Goal: Transaction & Acquisition: Subscribe to service/newsletter

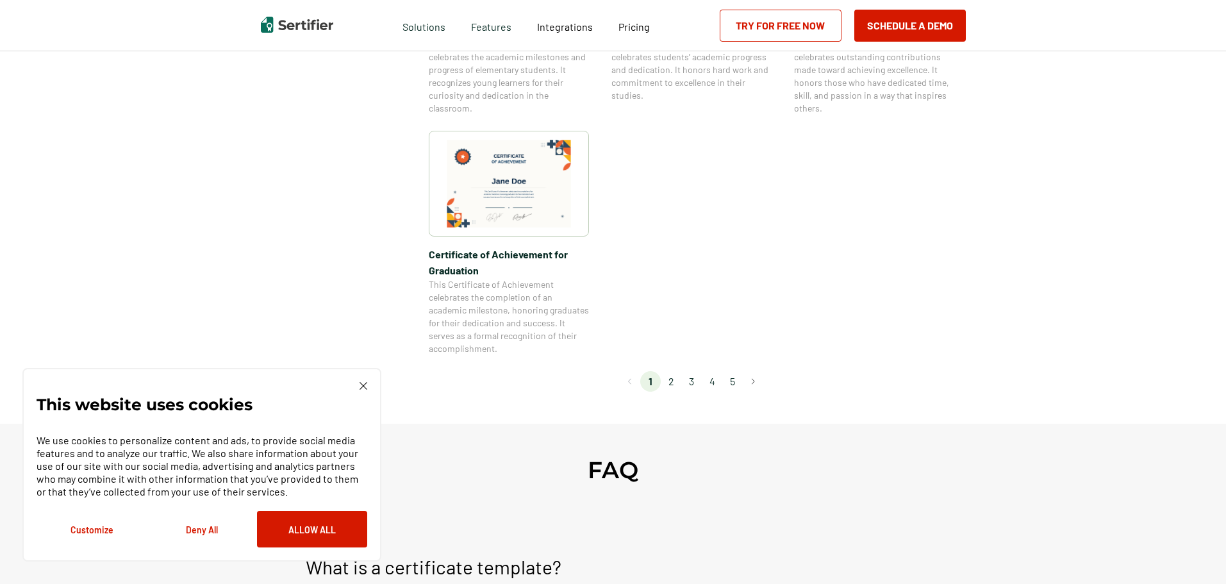
scroll to position [1089, 0]
click at [677, 385] on li "2" at bounding box center [671, 380] width 21 height 21
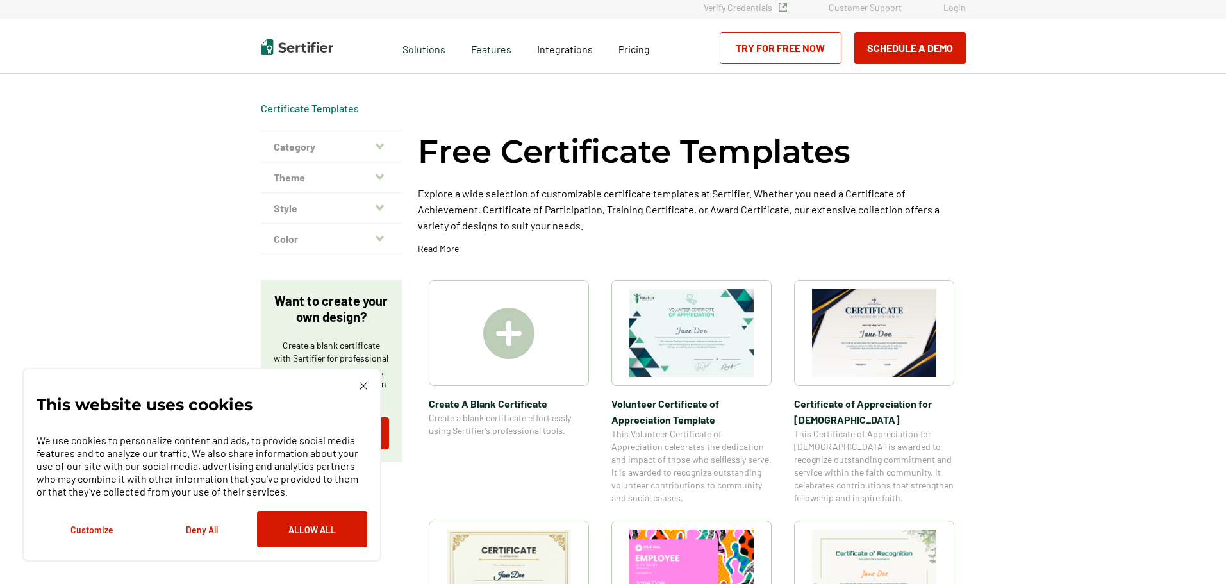
scroll to position [0, 0]
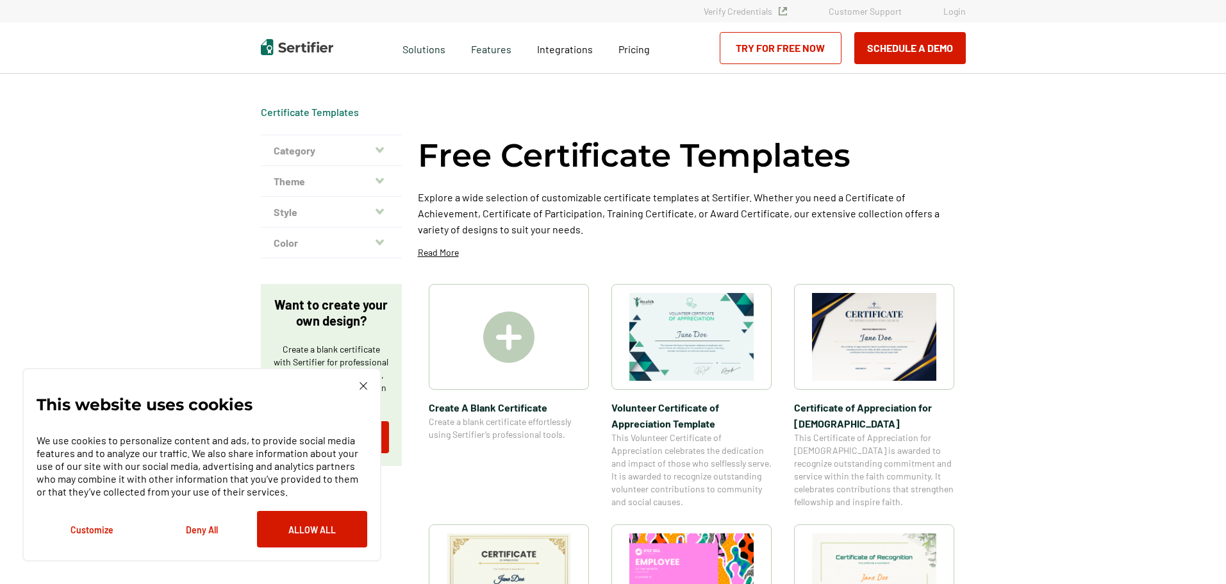
click at [361, 385] on img at bounding box center [364, 386] width 8 height 8
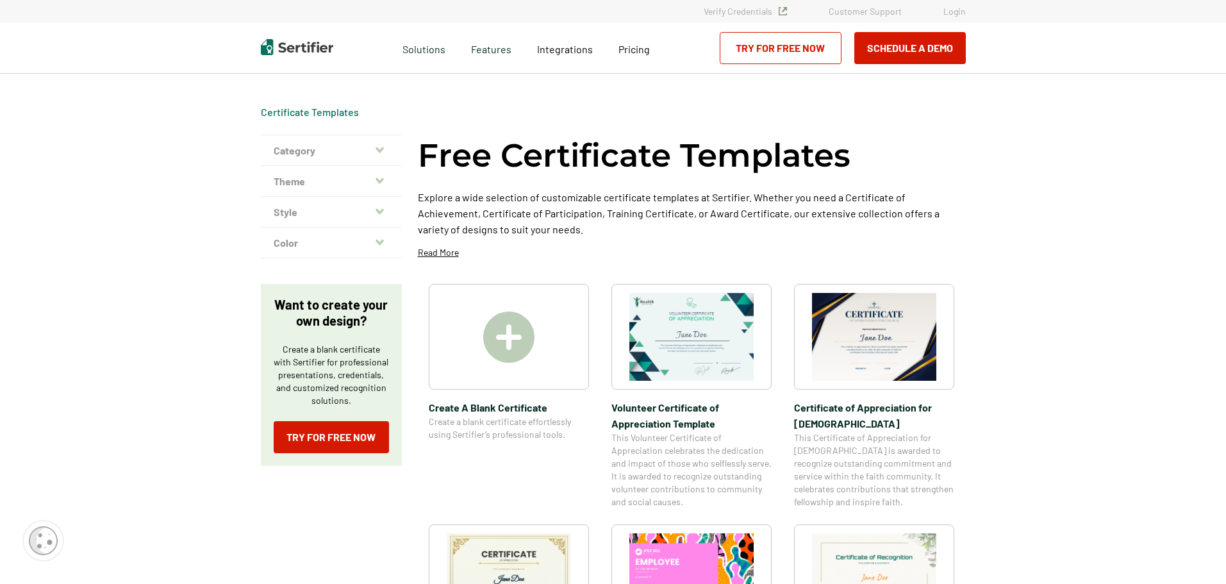
click at [377, 151] on button "Category" at bounding box center [331, 150] width 141 height 31
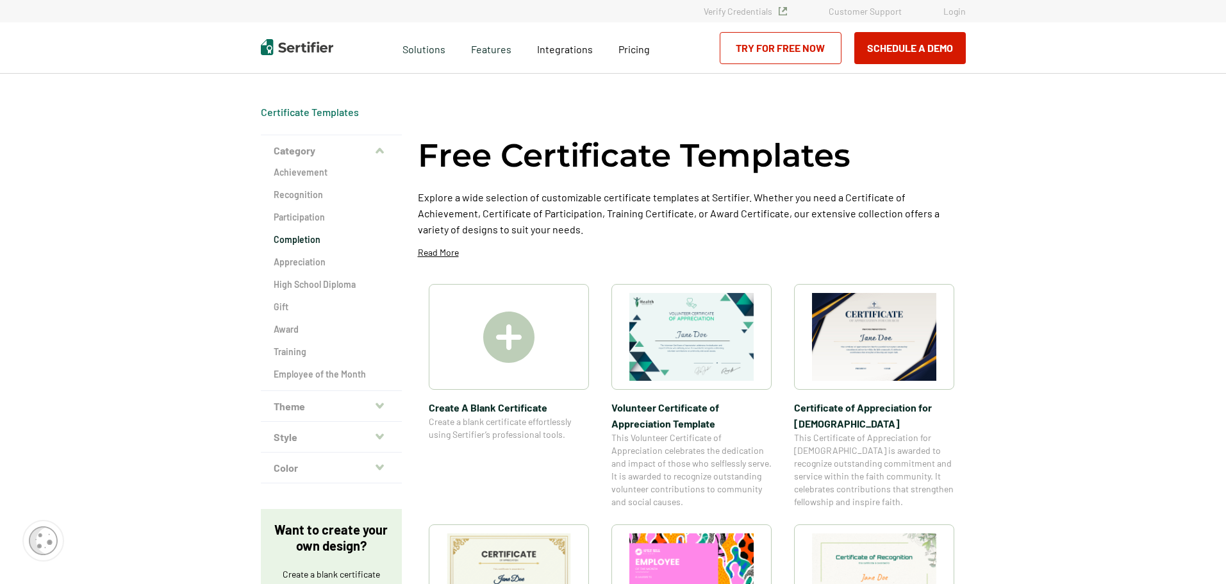
click at [304, 238] on h2 "Completion" at bounding box center [331, 239] width 115 height 13
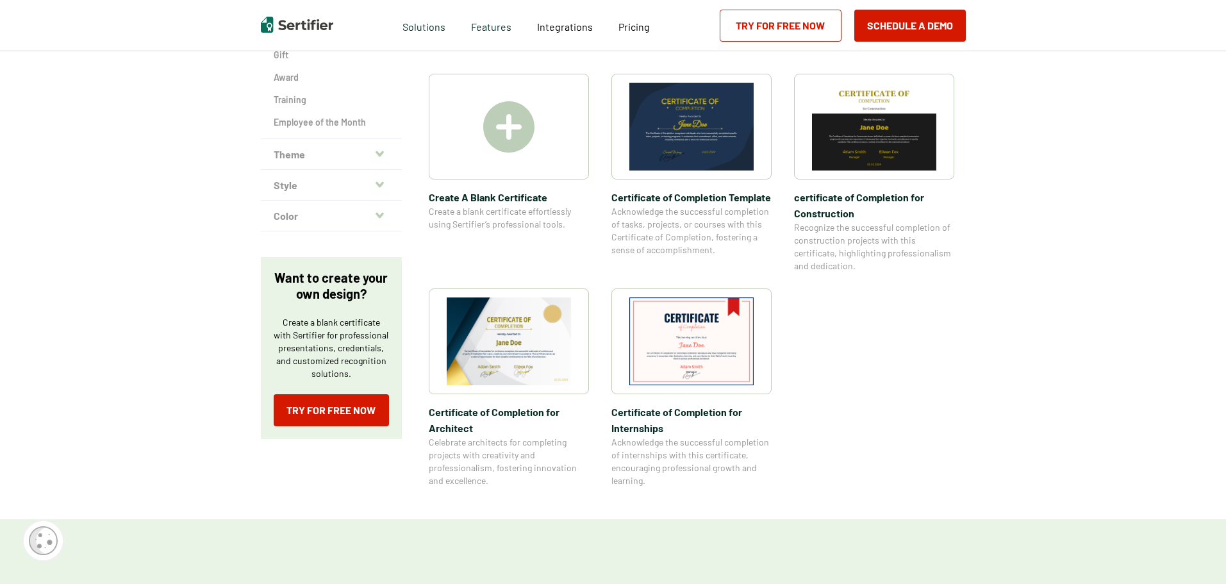
scroll to position [256, 0]
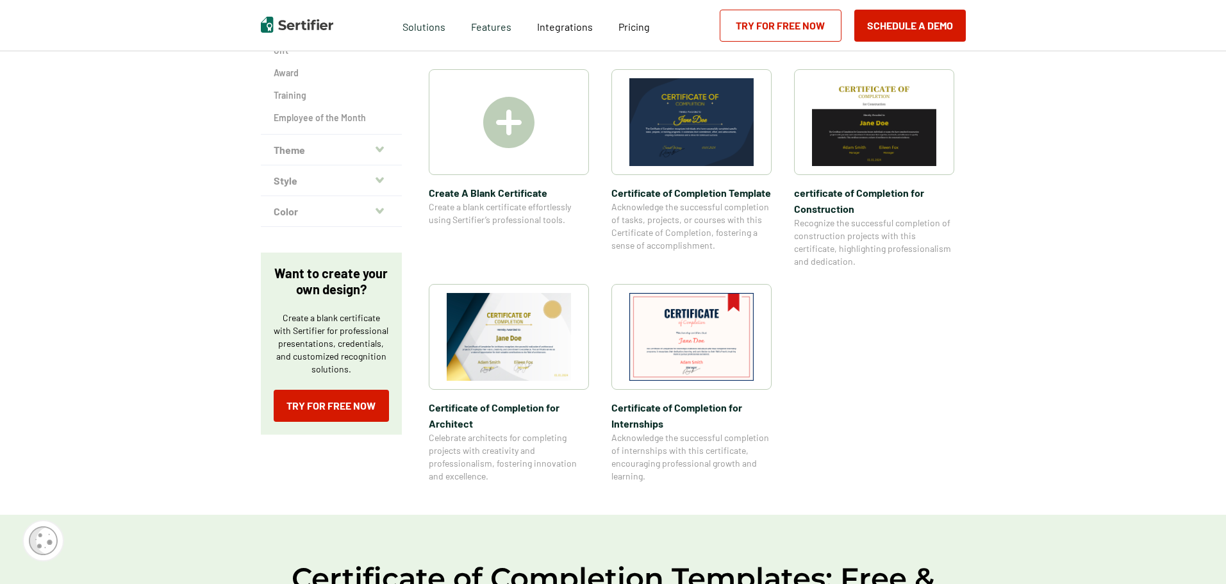
click at [508, 99] on img at bounding box center [508, 122] width 51 height 51
click at [796, 32] on link "Try for Free Now" at bounding box center [781, 26] width 122 height 32
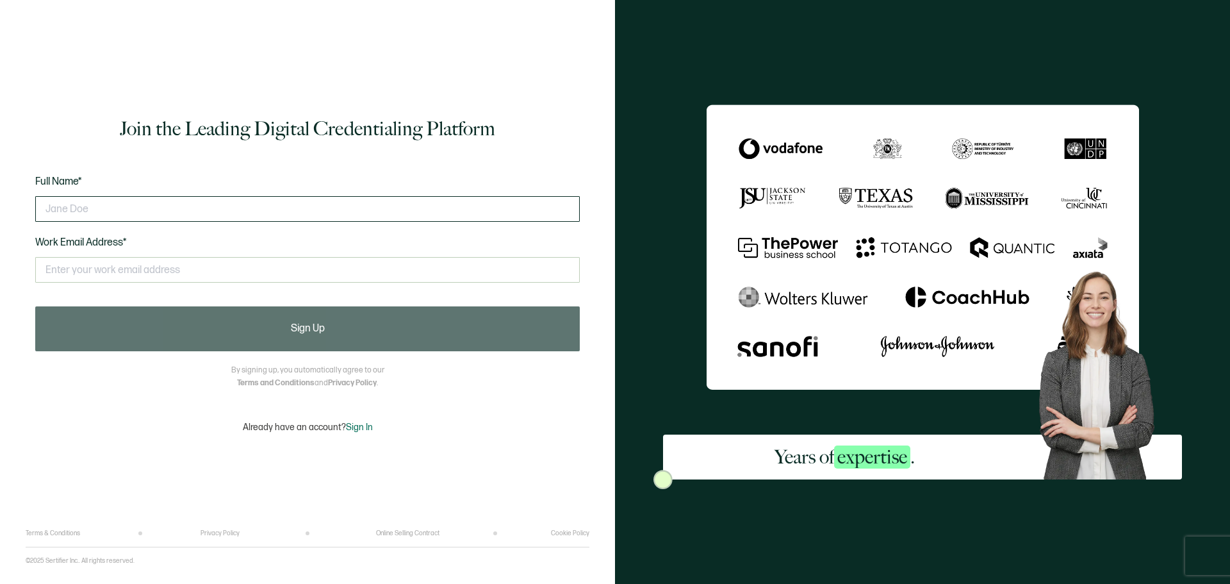
click at [58, 213] on input "text" at bounding box center [307, 209] width 545 height 26
type input "[PERSON_NAME]"
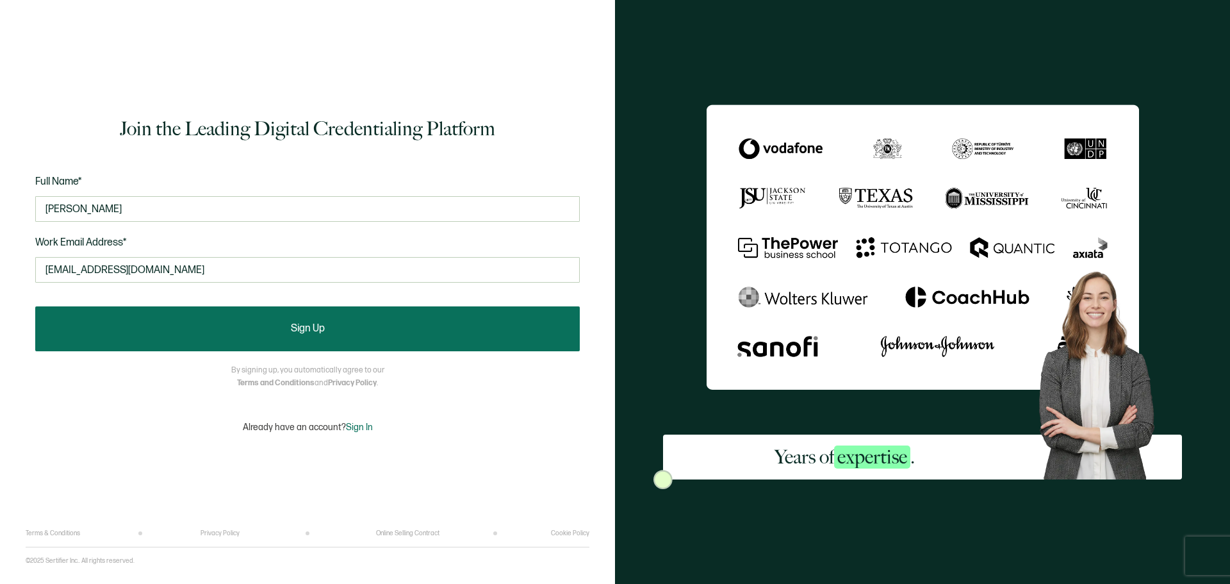
click at [255, 324] on button "Sign Up" at bounding box center [307, 328] width 545 height 45
click at [315, 326] on span "Sign Up" at bounding box center [308, 329] width 34 height 10
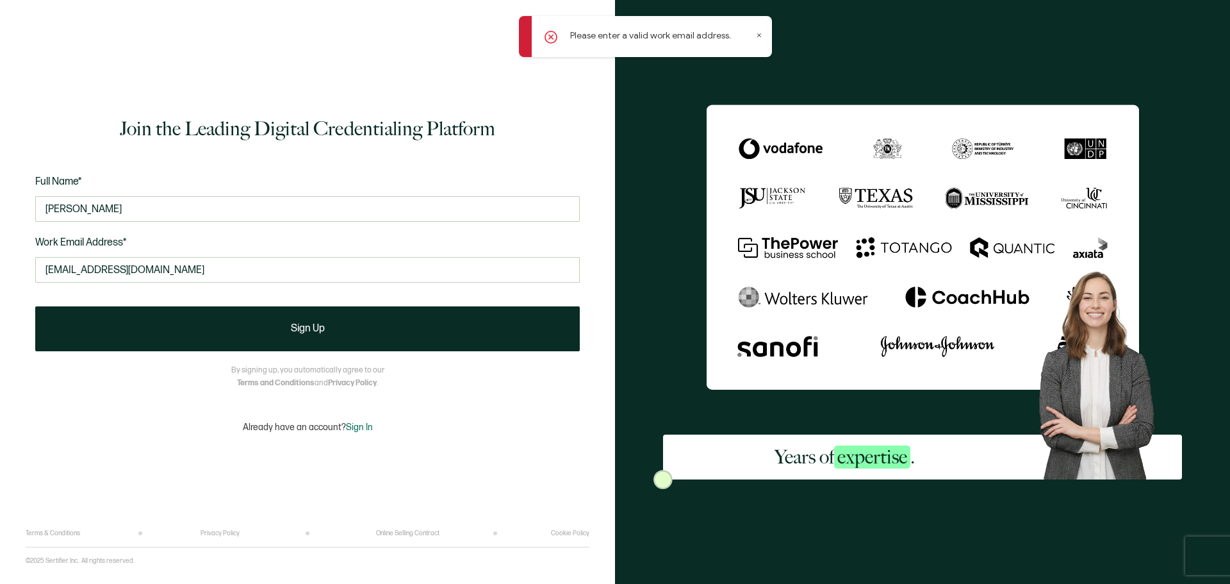
drag, startPoint x: 189, startPoint y: 267, endPoint x: 0, endPoint y: 276, distance: 189.3
click at [0, 276] on div "Join the Leading Digital Credentialing Platform Full Name* [PERSON_NAME] Work E…" at bounding box center [307, 292] width 615 height 584
type input "[PERSON_NAME][EMAIL_ADDRESS][PERSON_NAME][DOMAIN_NAME]"
